Goal: Transaction & Acquisition: Purchase product/service

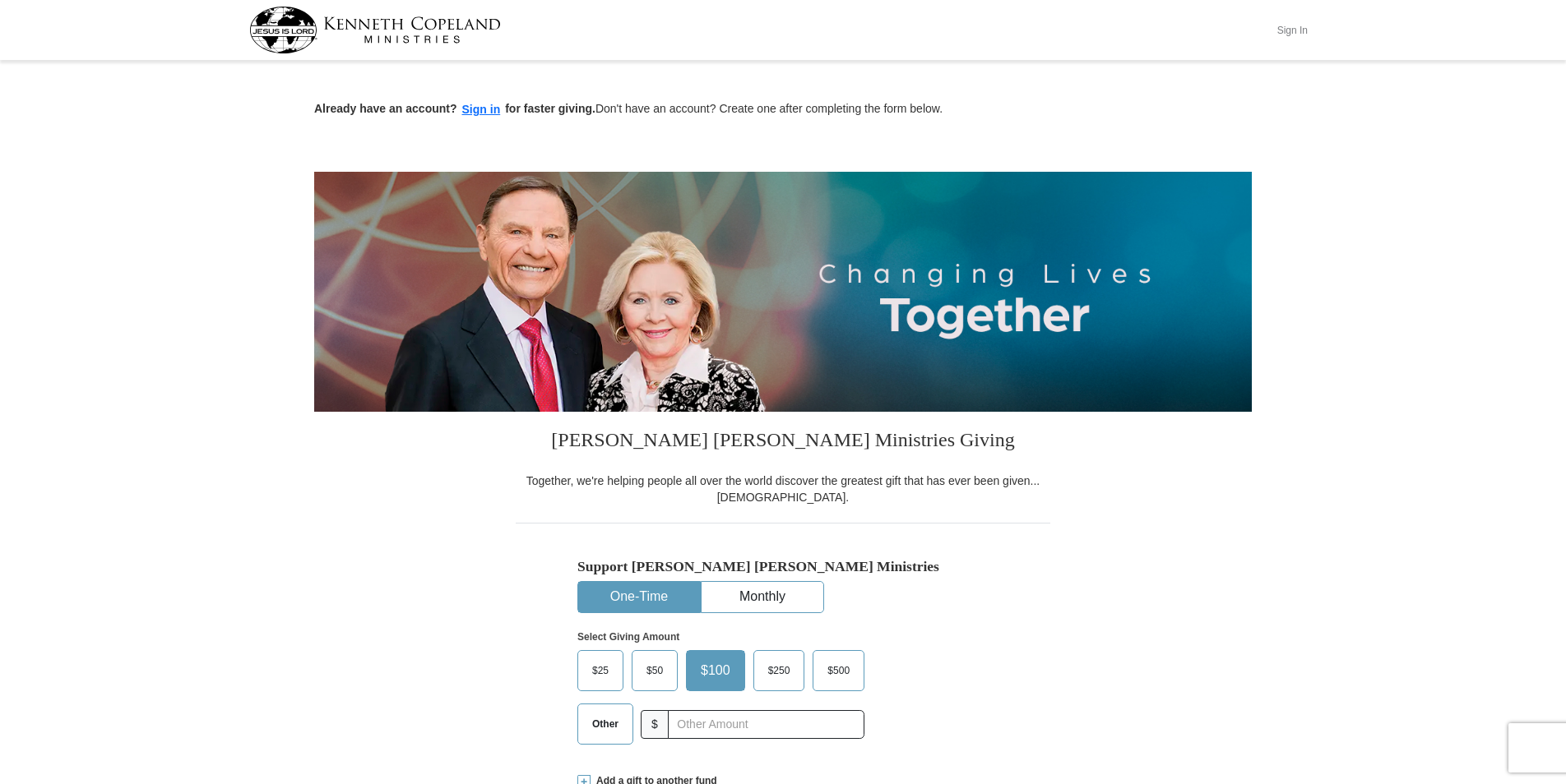
click at [1304, 35] on button "Sign In" at bounding box center [1292, 29] width 50 height 25
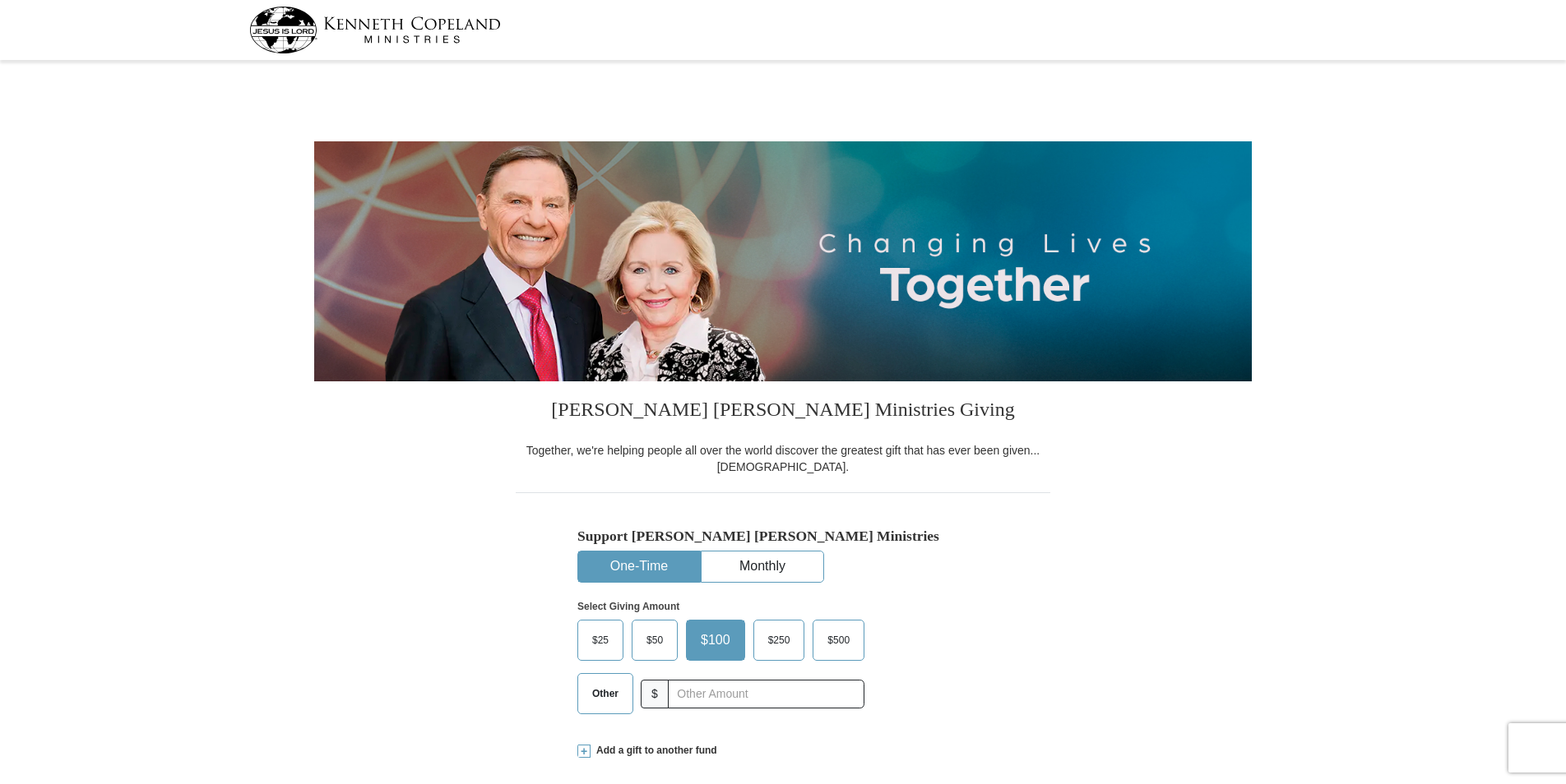
select select "FL"
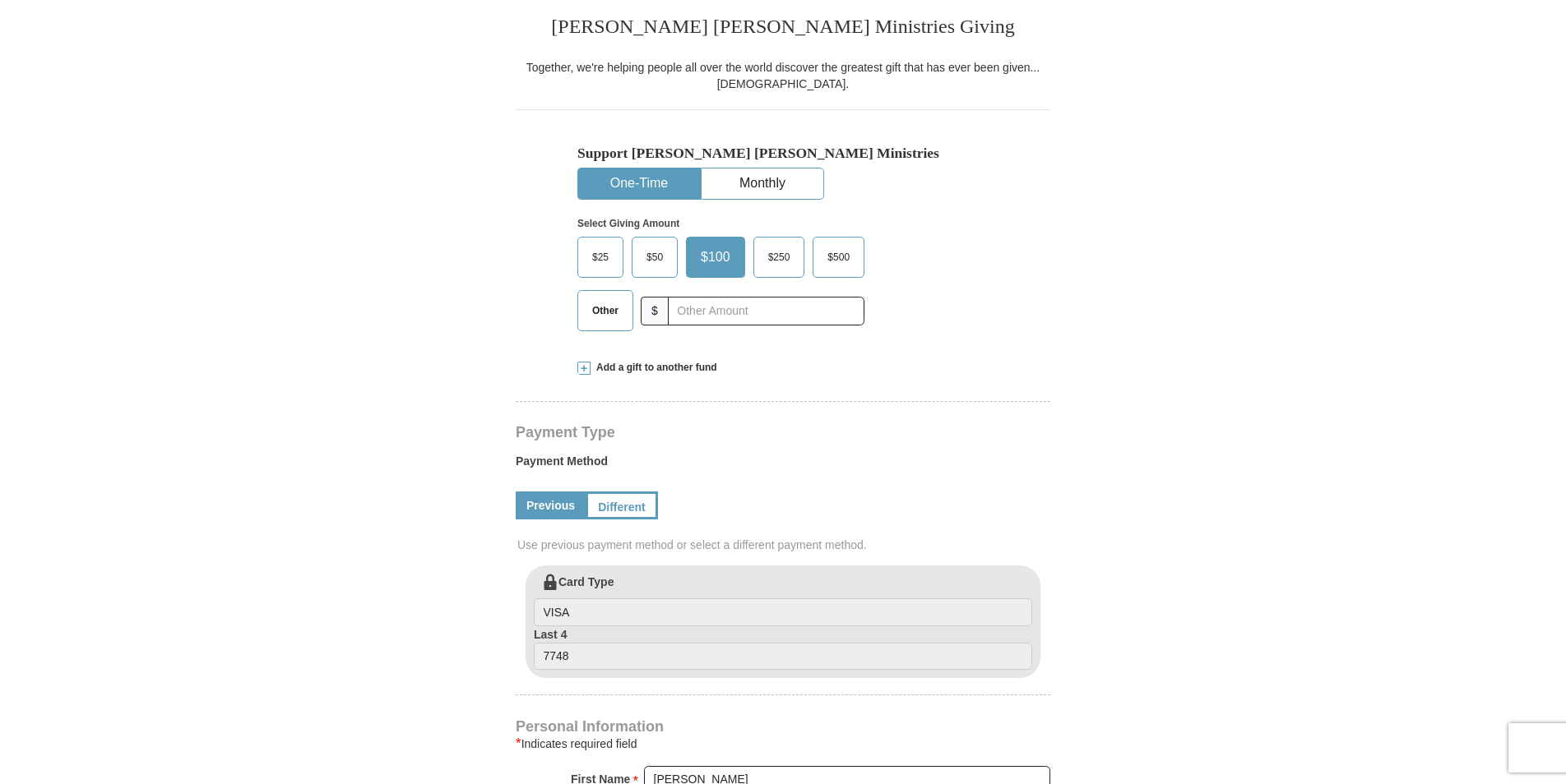
scroll to position [384, 0]
click at [663, 262] on span "$50" at bounding box center [654, 256] width 33 height 24
click at [0, 0] on input "$50" at bounding box center [0, 0] width 0 height 0
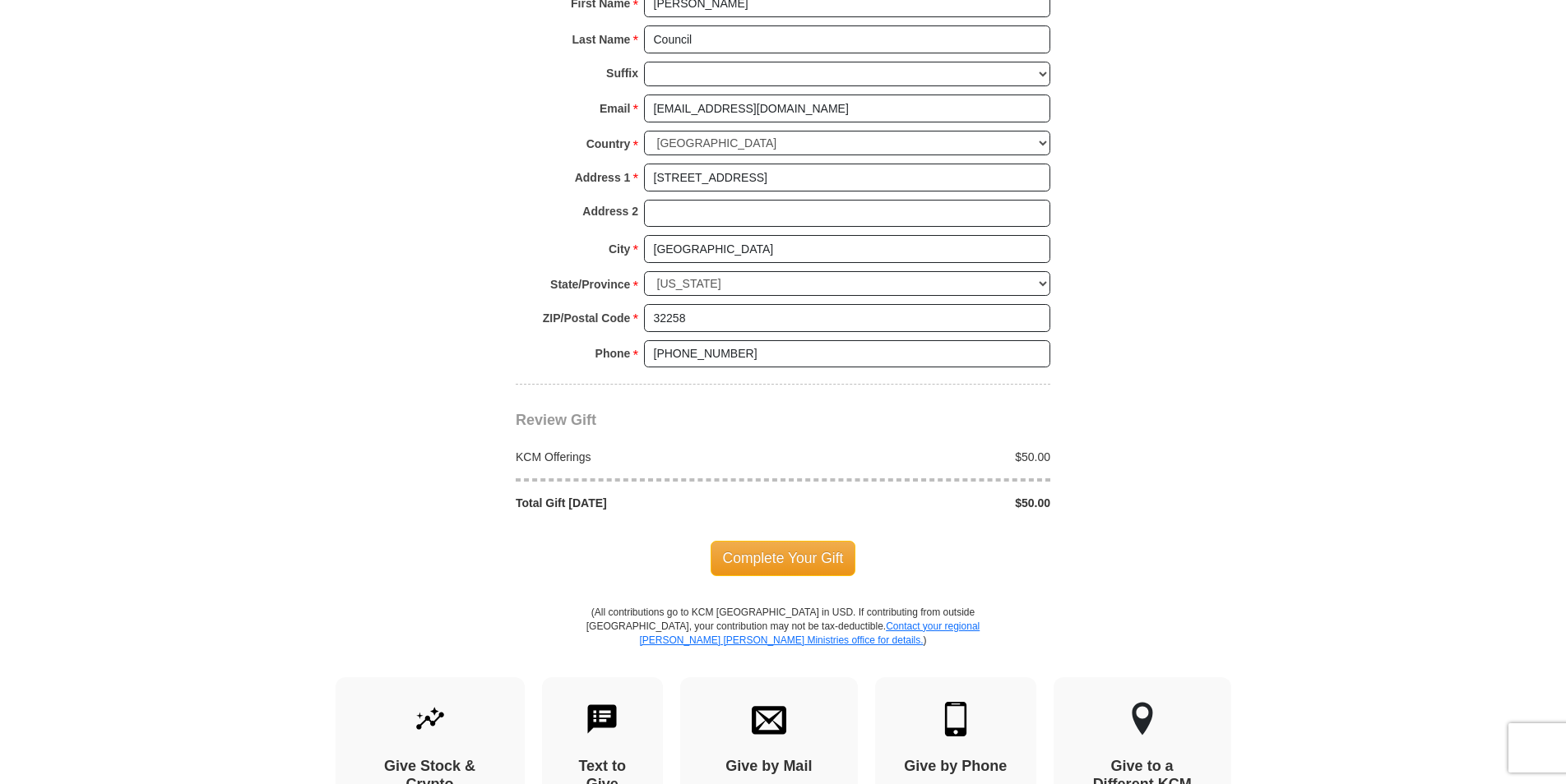
scroll to position [1171, 0]
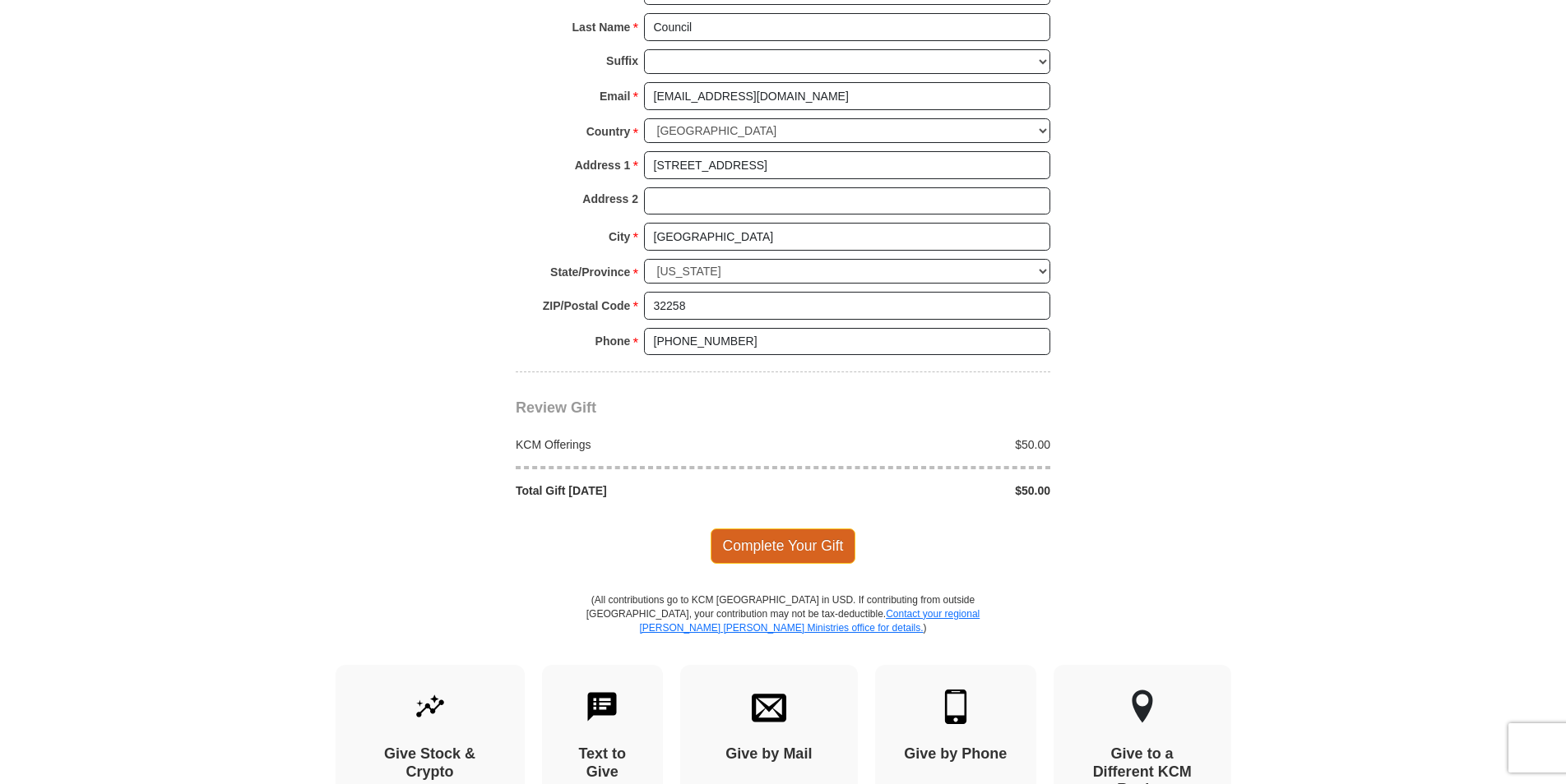
click at [806, 542] on span "Complete Your Gift" at bounding box center [783, 546] width 145 height 35
